Goal: Navigation & Orientation: Go to known website

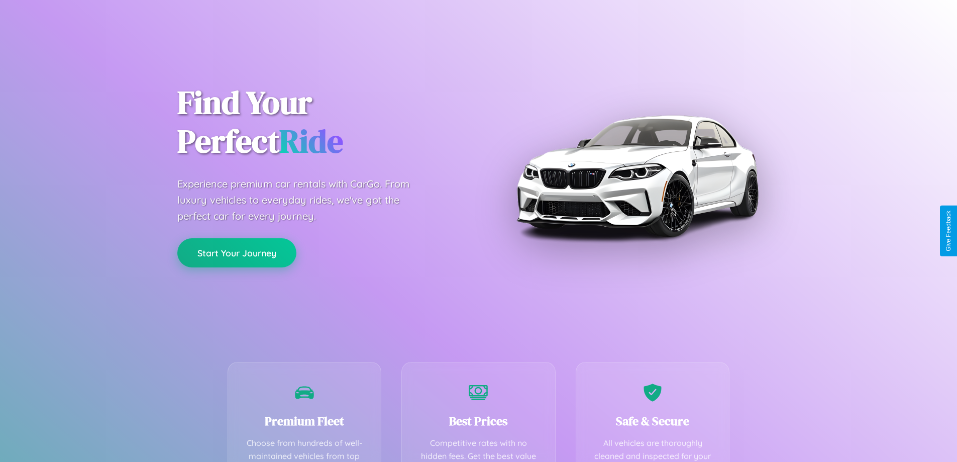
click at [237, 253] on button "Start Your Journey" at bounding box center [236, 252] width 119 height 29
click at [237, 252] on button "Start Your Journey" at bounding box center [236, 252] width 119 height 29
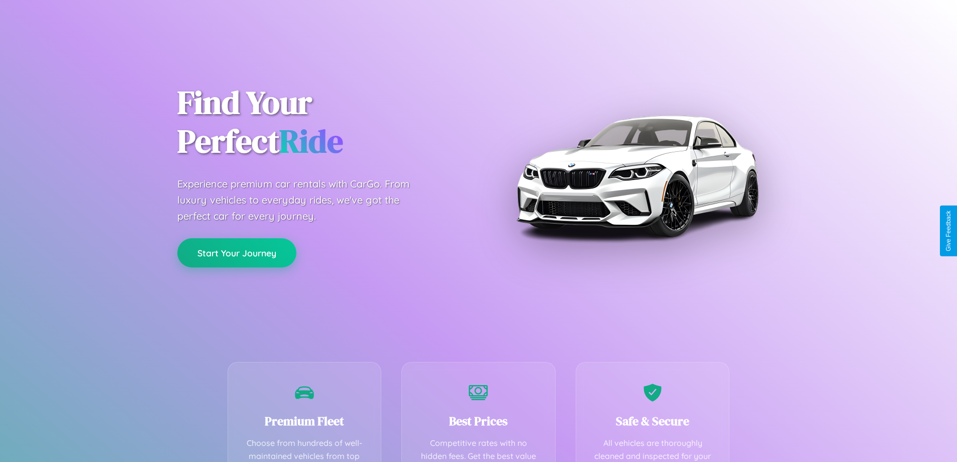
click at [237, 252] on button "Start Your Journey" at bounding box center [236, 252] width 119 height 29
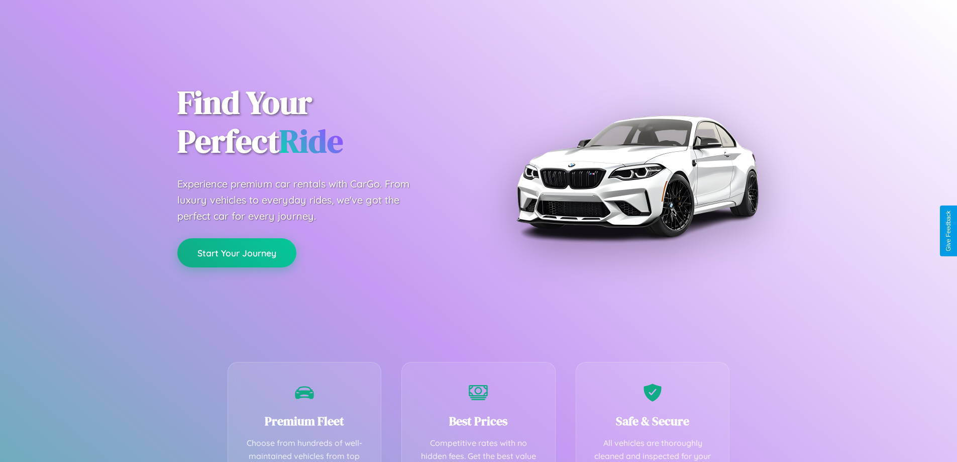
click at [237, 252] on button "Start Your Journey" at bounding box center [236, 252] width 119 height 29
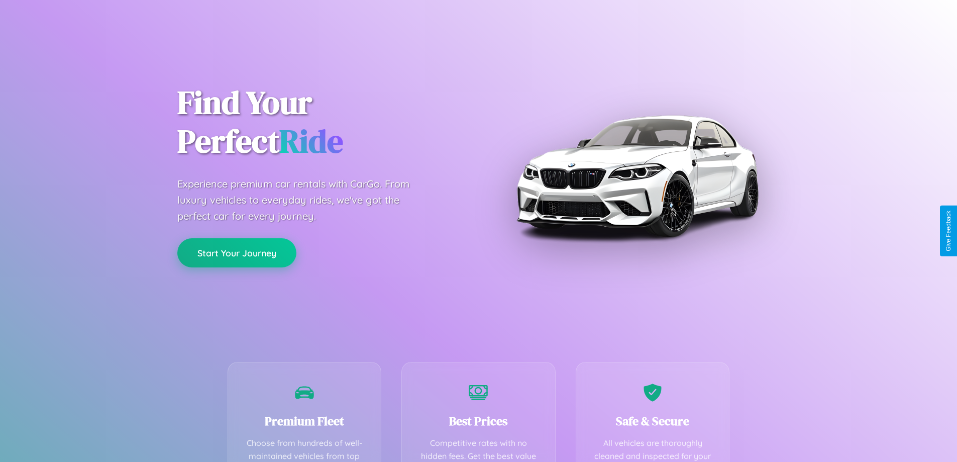
click at [237, 252] on button "Start Your Journey" at bounding box center [236, 252] width 119 height 29
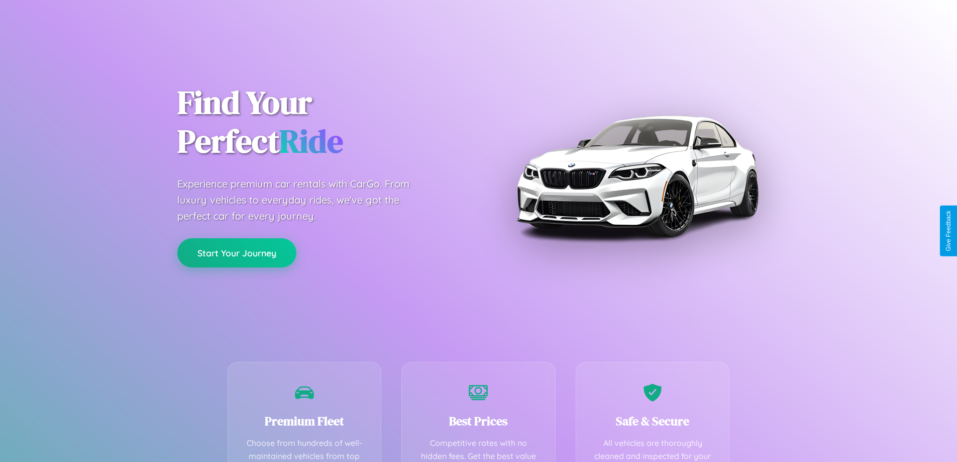
click at [237, 252] on button "Start Your Journey" at bounding box center [236, 252] width 119 height 29
